Goal: Task Accomplishment & Management: Manage account settings

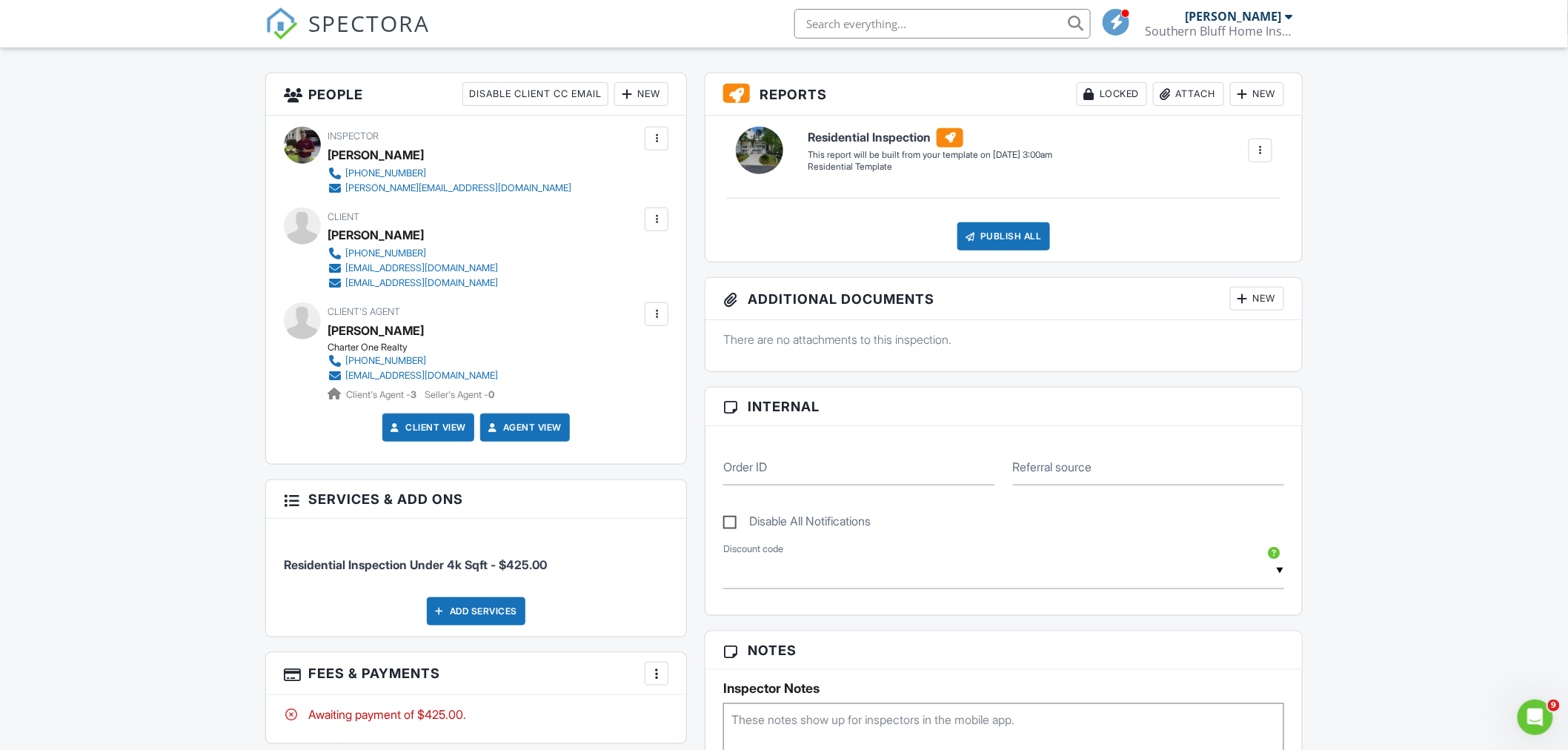
scroll to position [360, 0]
click at [661, 211] on div at bounding box center [656, 221] width 24 height 24
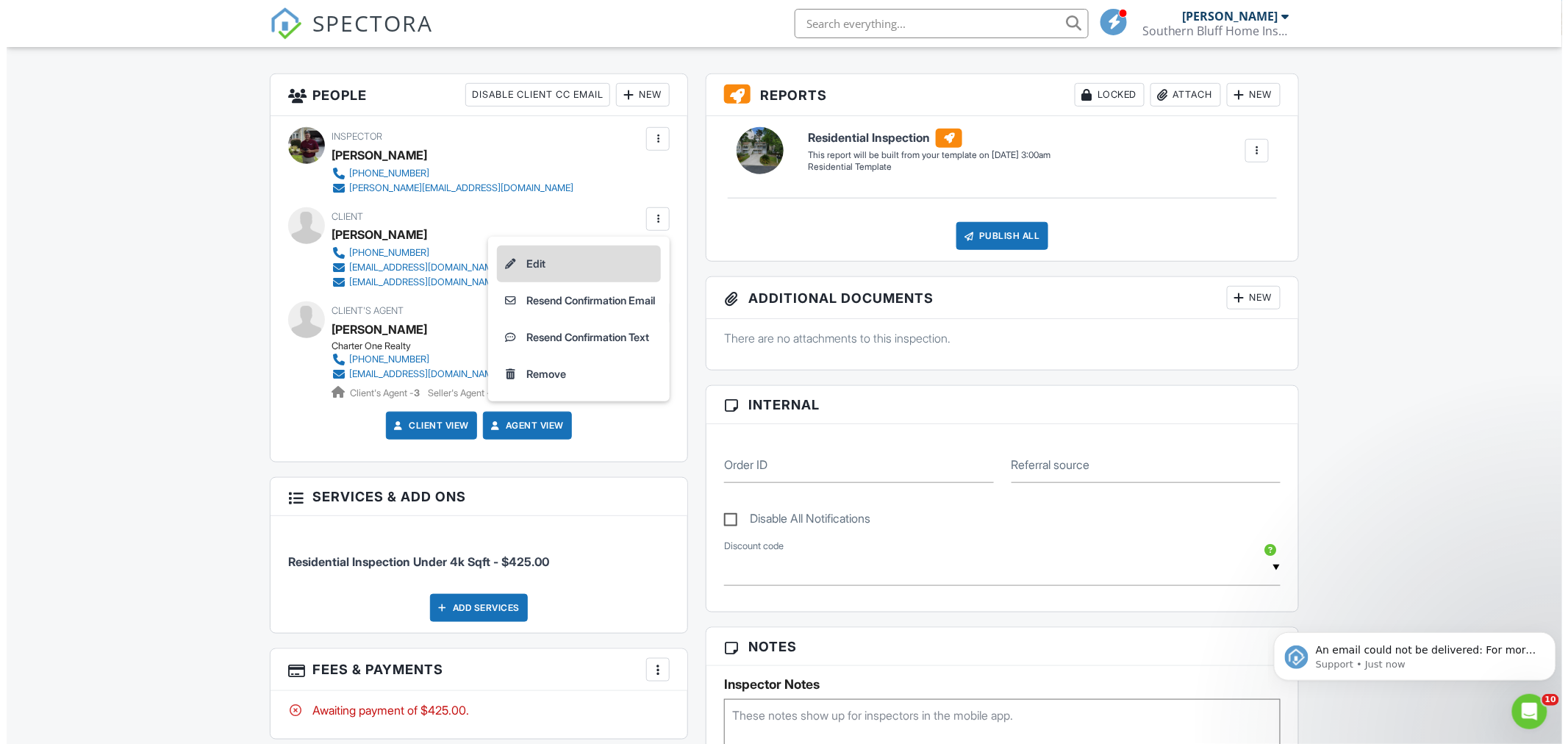
scroll to position [0, 0]
click at [555, 260] on li "Edit" at bounding box center [572, 264] width 164 height 37
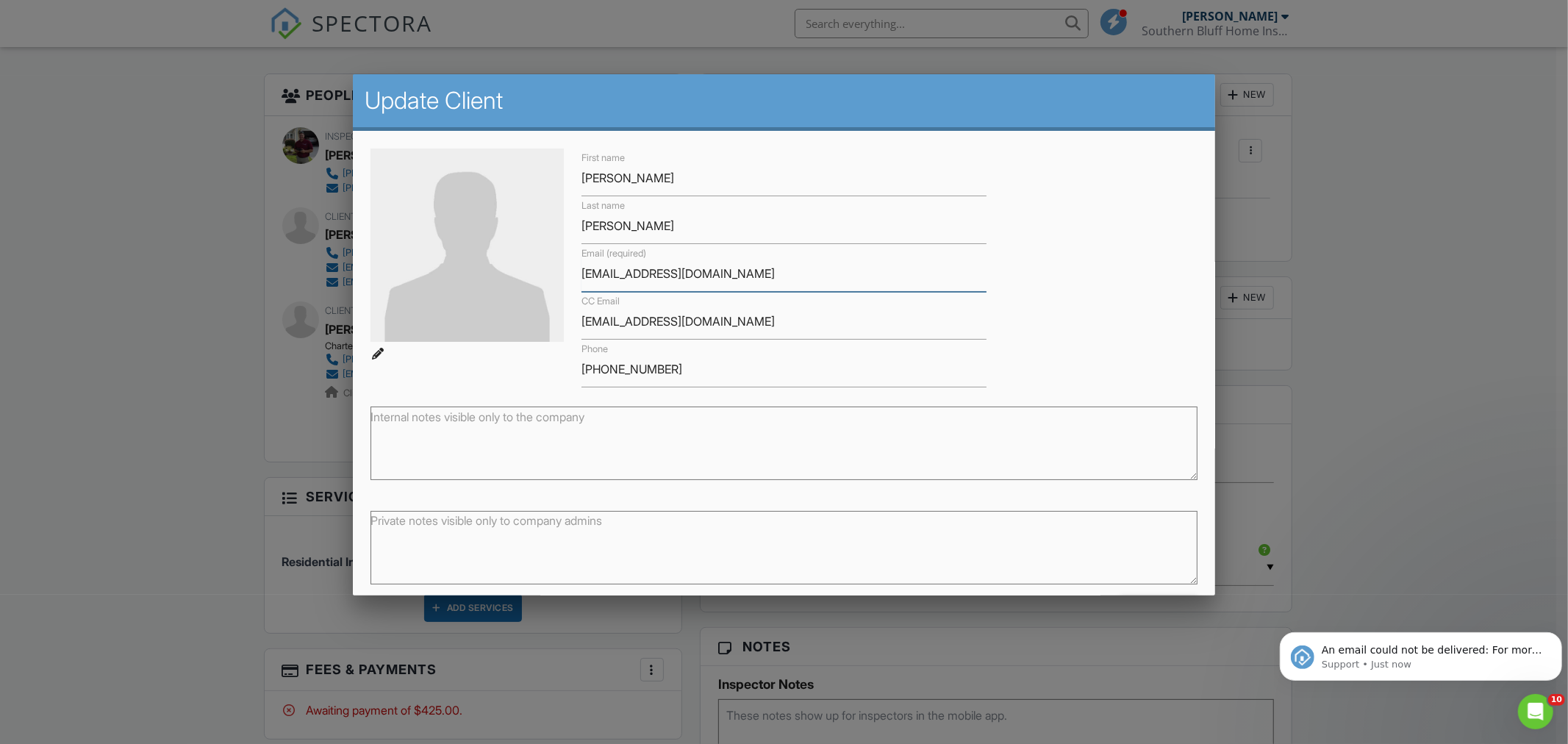
click at [582, 275] on input "[EMAIL_ADDRESS][DOMAIN_NAME]" at bounding box center [784, 274] width 405 height 36
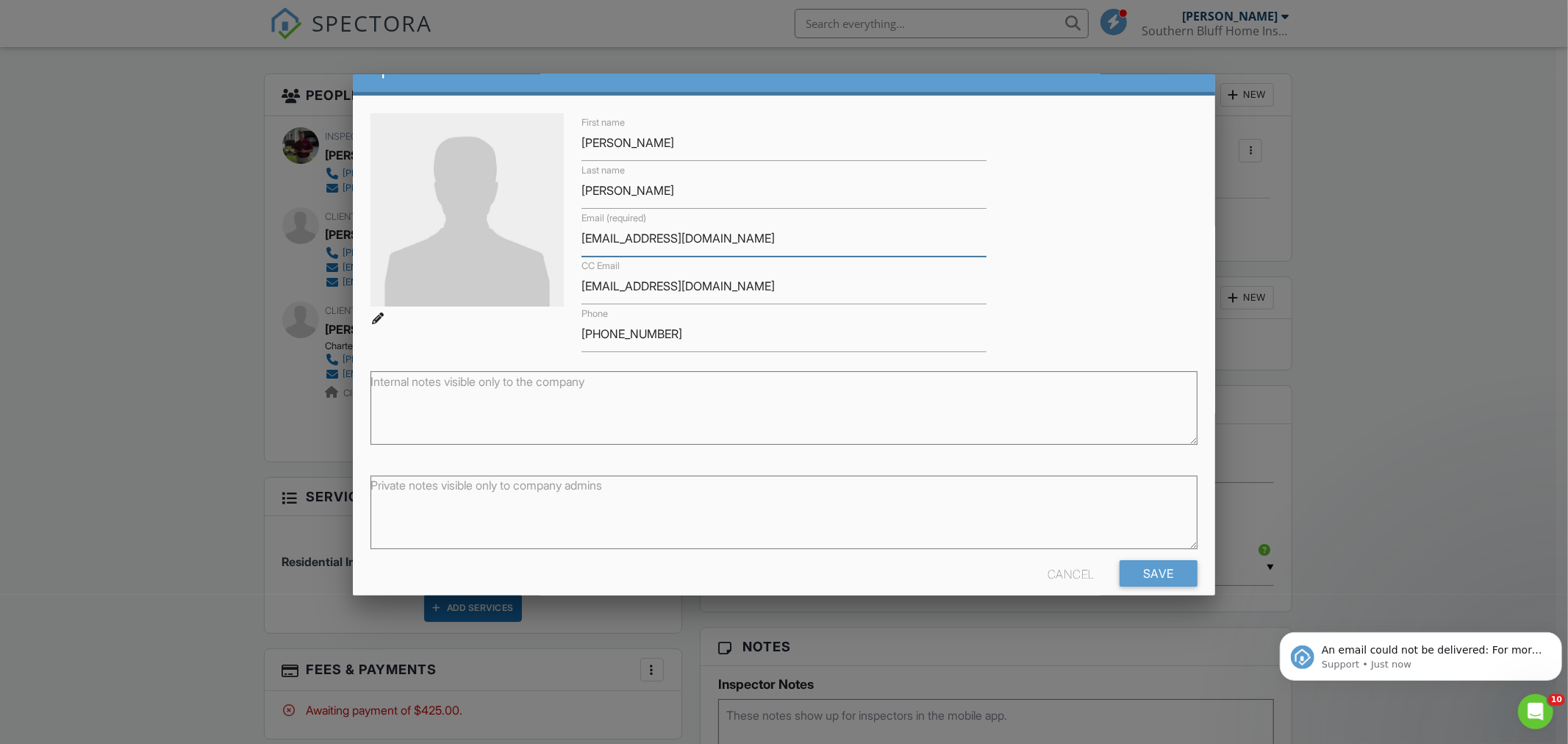
scroll to position [55, 0]
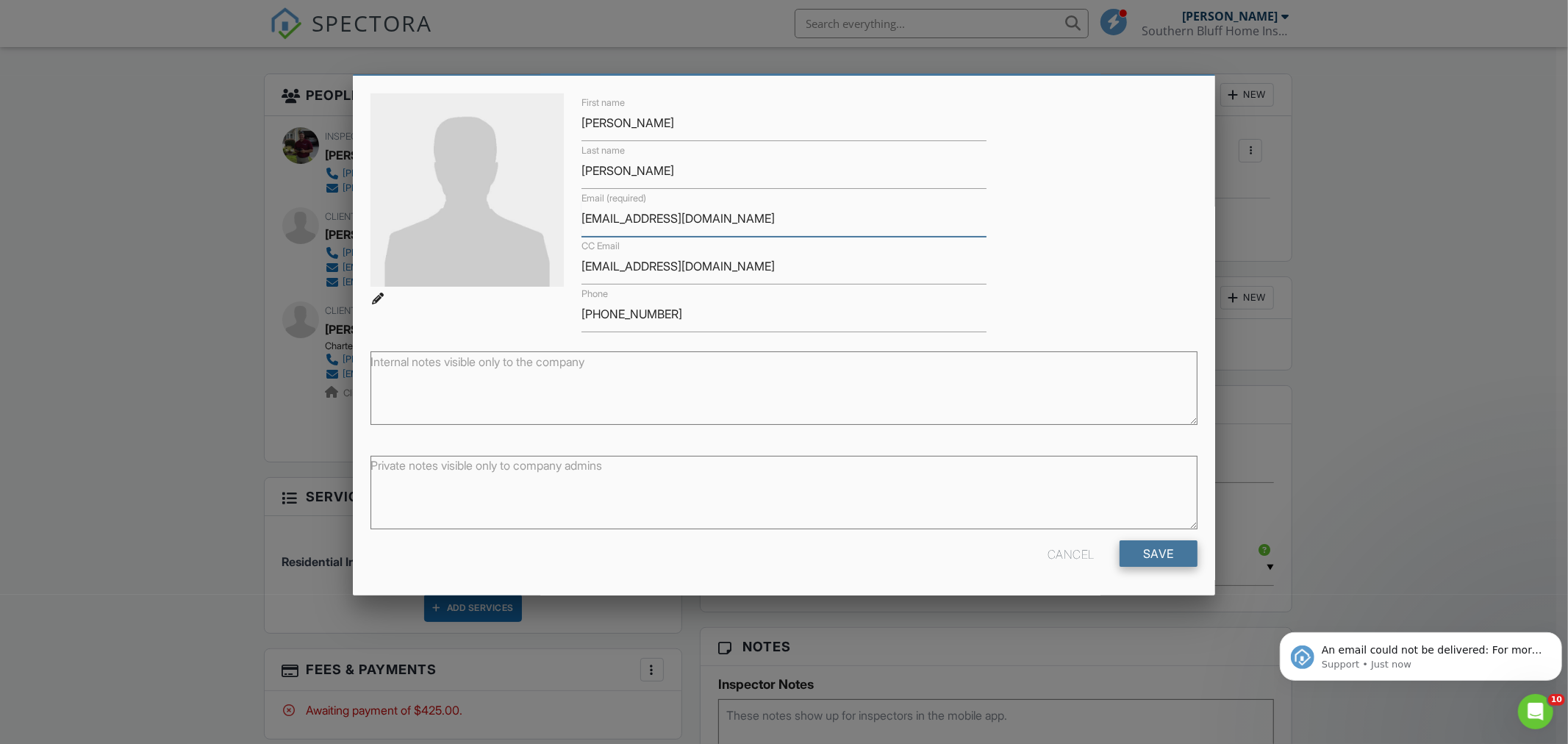
type input "[EMAIL_ADDRESS][DOMAIN_NAME]"
click at [1141, 556] on input "Save" at bounding box center [1158, 553] width 78 height 26
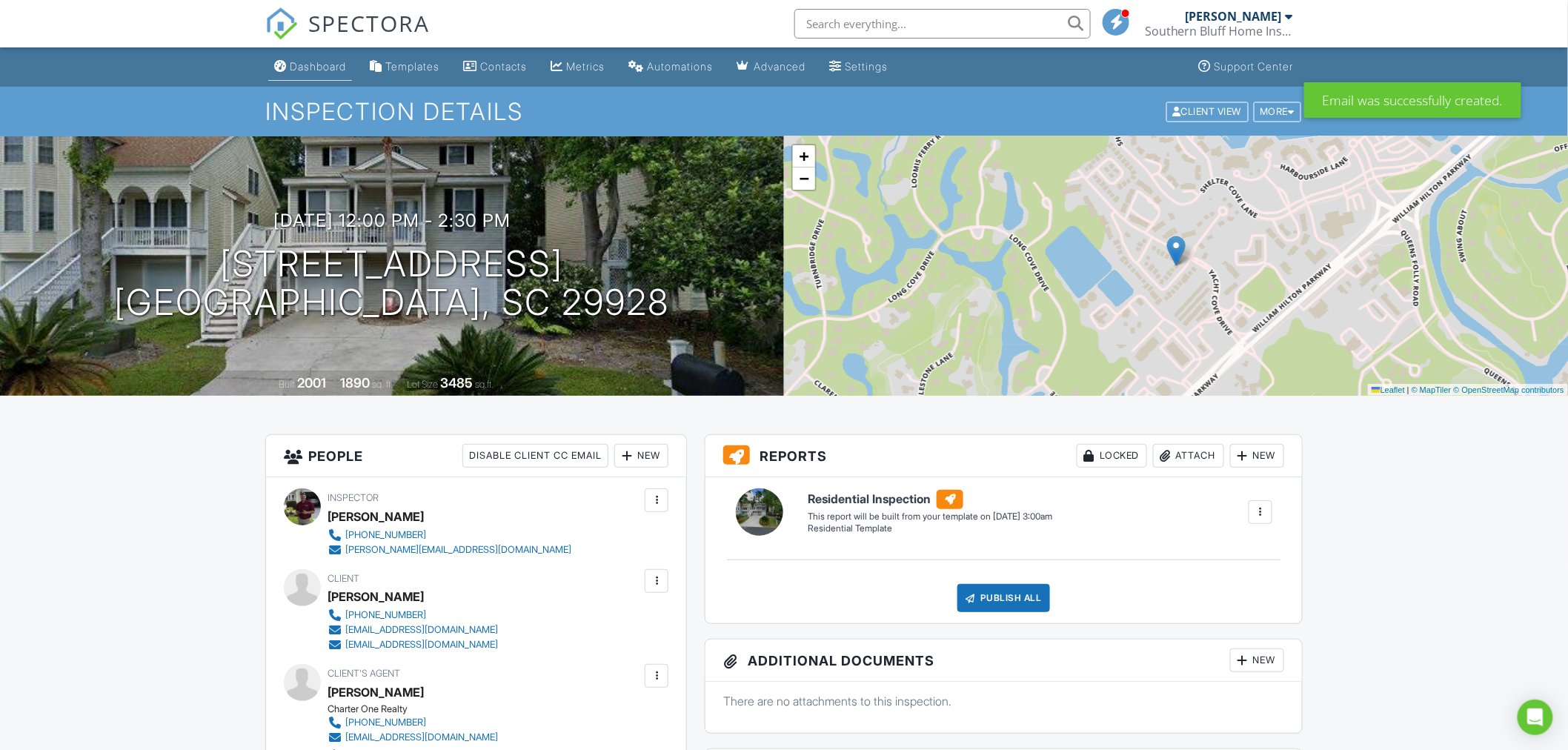
click at [313, 71] on div "Dashboard" at bounding box center [318, 66] width 56 height 13
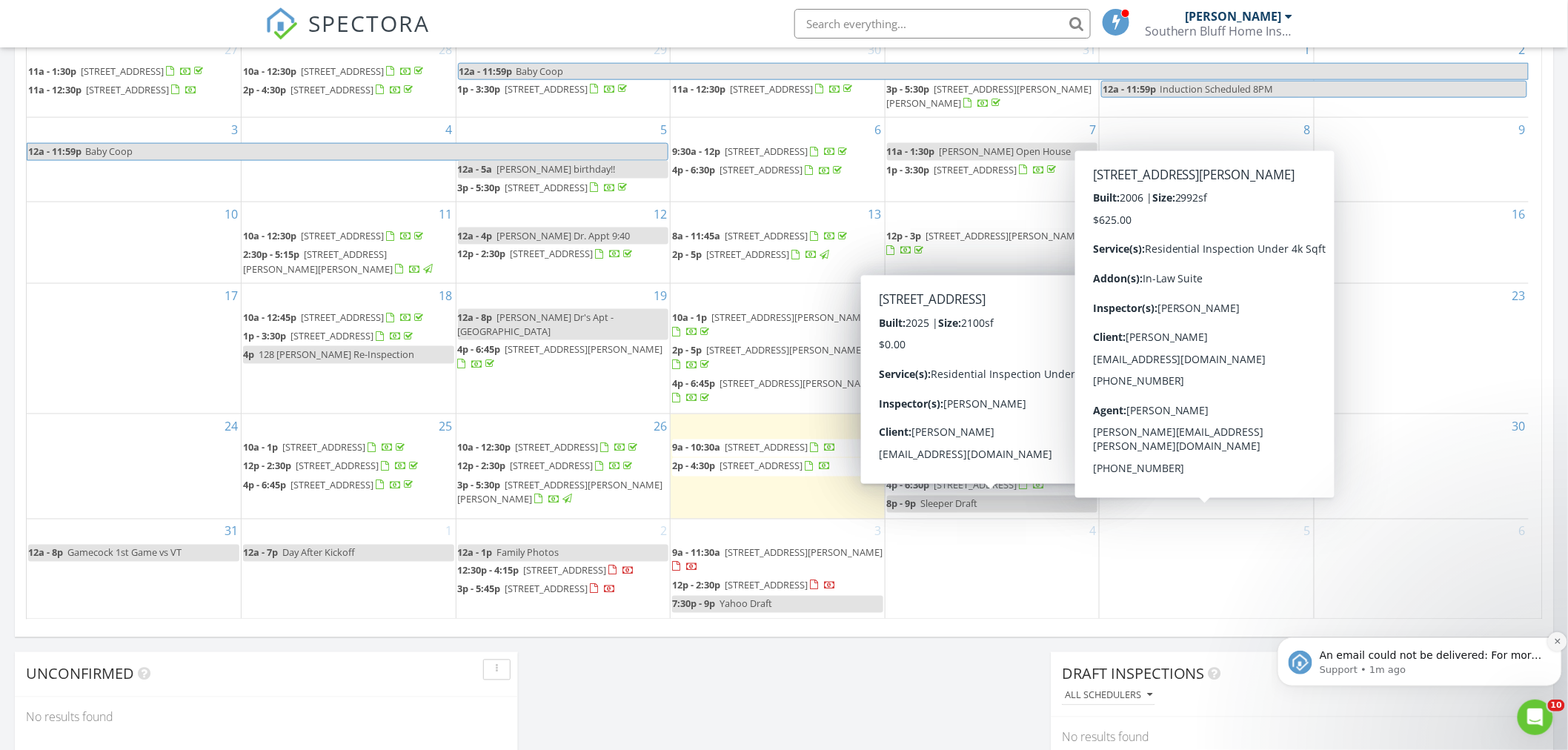
click at [1554, 641] on icon "Dismiss notification" at bounding box center [1556, 641] width 5 height 5
